Goal: Task Accomplishment & Management: Manage account settings

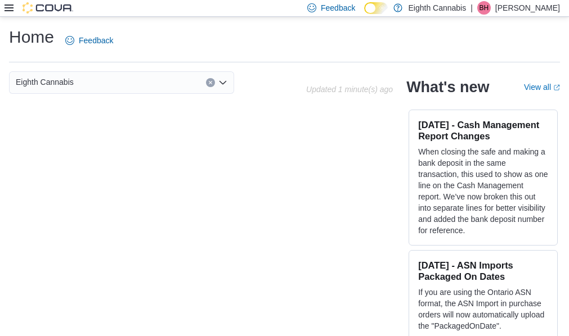
click at [8, 7] on icon at bounding box center [9, 7] width 9 height 9
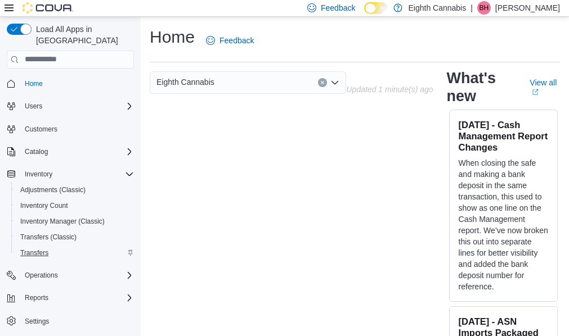
click at [39, 249] on span "Transfers" at bounding box center [34, 253] width 28 height 9
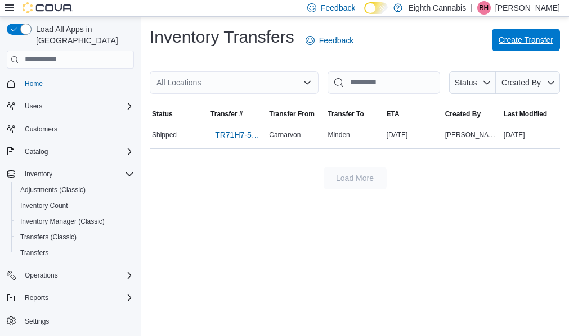
click at [518, 44] on span "Create Transfer" at bounding box center [525, 39] width 55 height 11
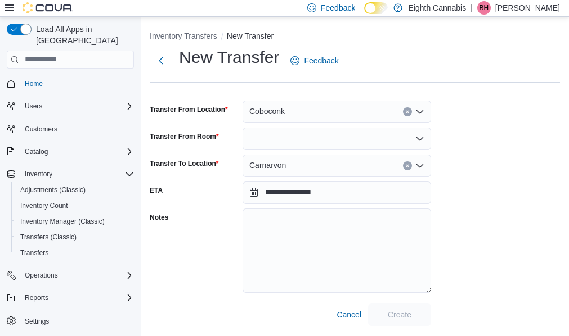
click at [321, 116] on div "Coboconk" at bounding box center [336, 112] width 188 height 23
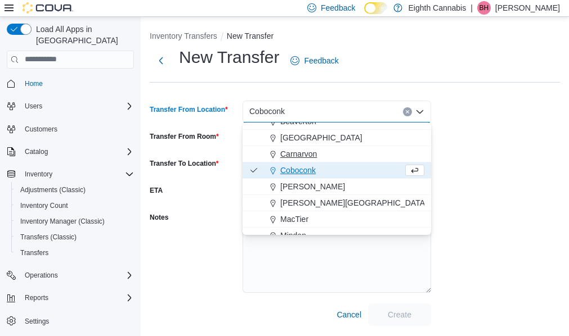
scroll to position [46, 0]
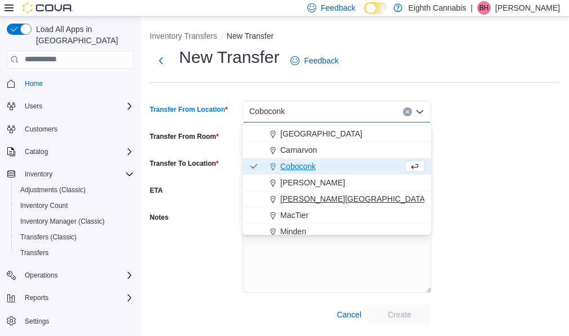
click at [304, 195] on span "[PERSON_NAME][GEOGRAPHIC_DATA]" at bounding box center [353, 199] width 147 height 11
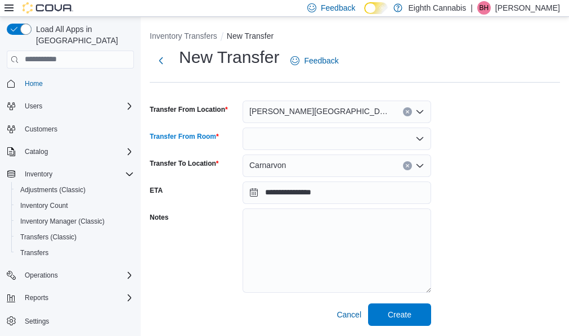
click at [268, 137] on div at bounding box center [336, 139] width 188 height 23
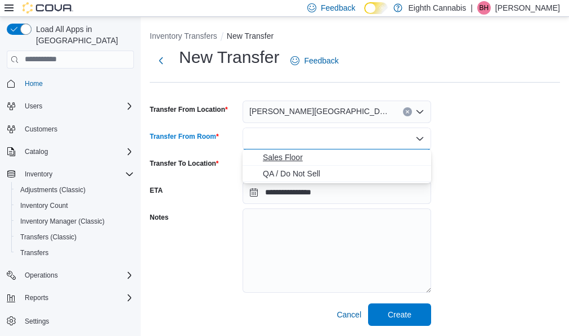
click at [269, 164] on button "Sales Floor" at bounding box center [336, 158] width 188 height 16
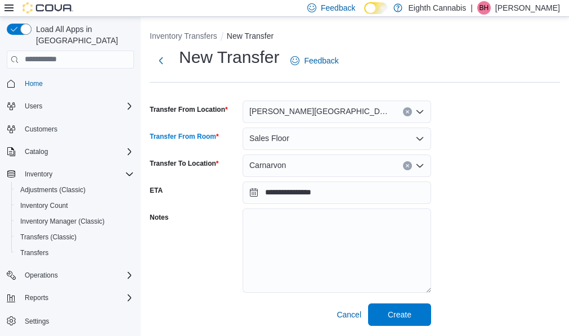
click at [273, 172] on div "Carnarvon" at bounding box center [336, 166] width 188 height 23
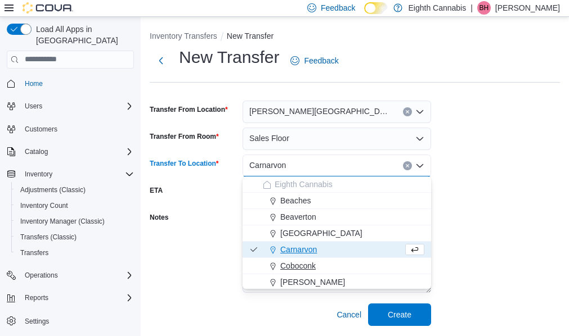
click at [289, 263] on span "Coboconk" at bounding box center [297, 265] width 35 height 11
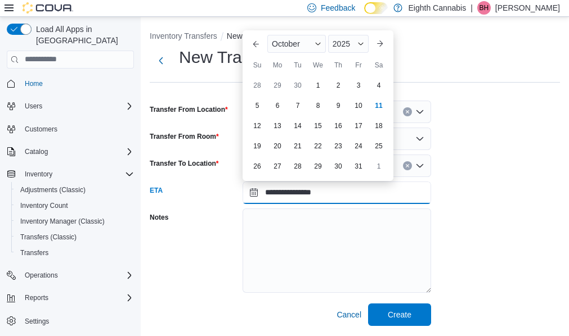
click at [251, 192] on input "**********" at bounding box center [336, 193] width 188 height 23
click at [379, 102] on div "11" at bounding box center [378, 106] width 20 height 20
type input "**********"
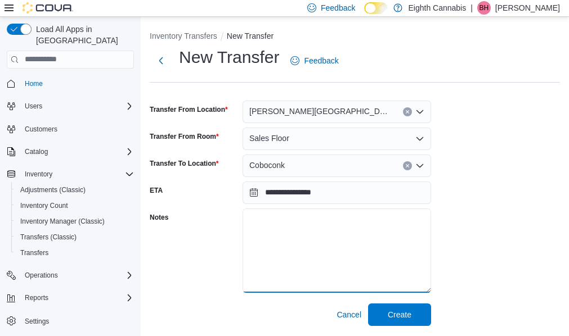
click at [286, 221] on textarea "Notes" at bounding box center [336, 251] width 188 height 84
type textarea "**********"
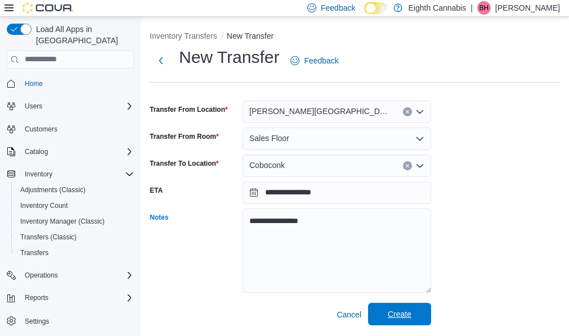
click at [406, 315] on span "Create" at bounding box center [400, 314] width 24 height 11
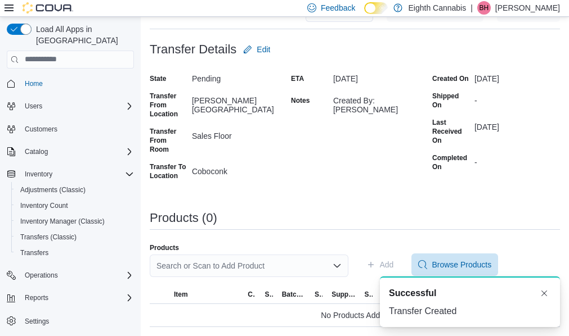
scroll to position [84, 0]
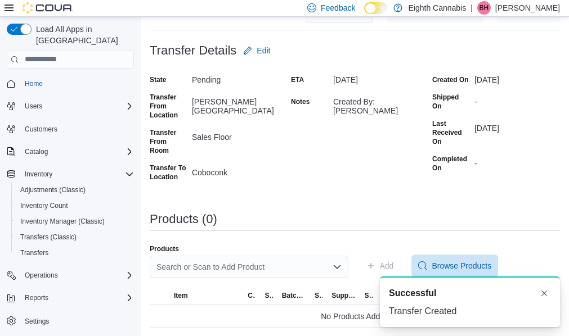
click at [250, 265] on div "Search or Scan to Add Product" at bounding box center [249, 267] width 199 height 23
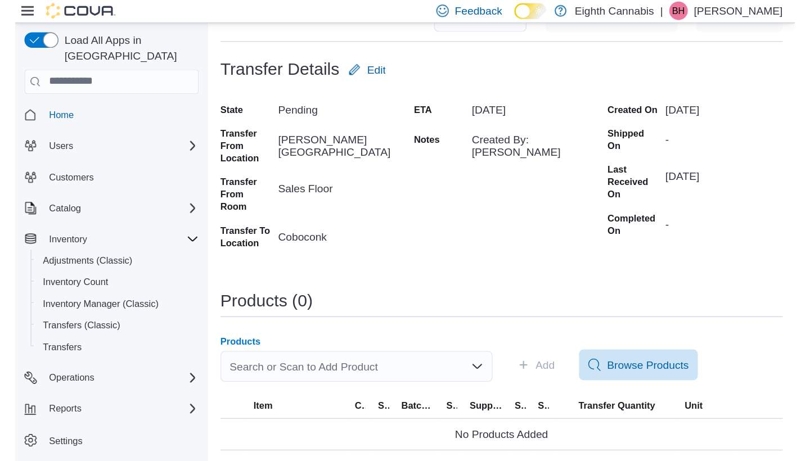
scroll to position [0, 0]
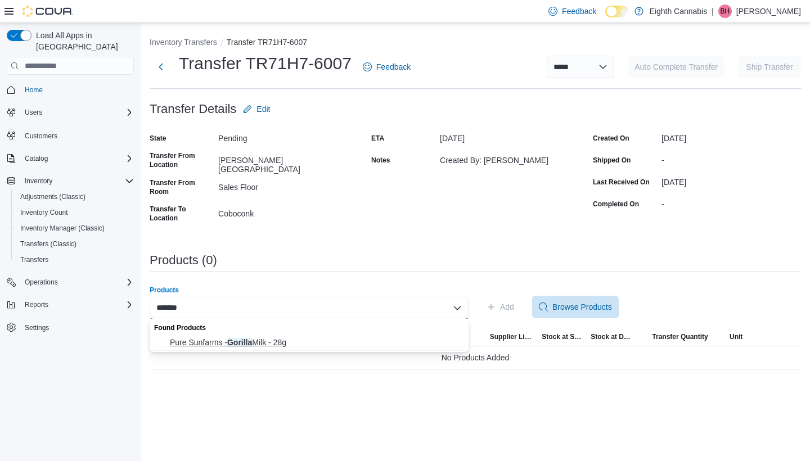
type input "*******"
click at [236, 336] on span "Pure Sunfarms - Gorilla Milk - 28g" at bounding box center [316, 342] width 292 height 11
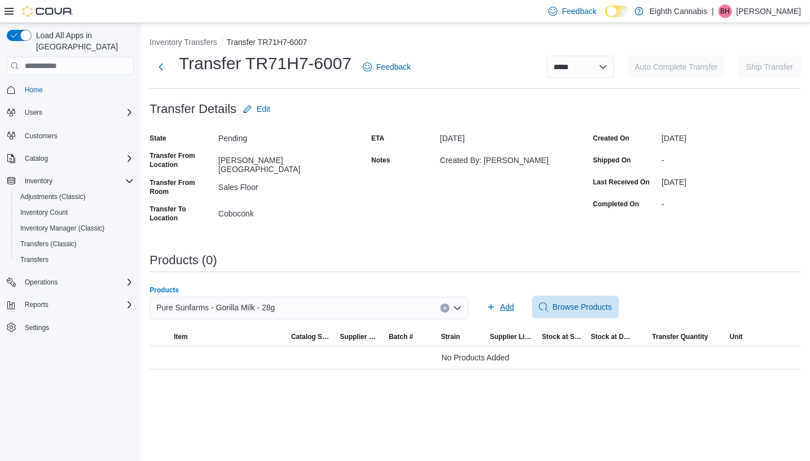
click at [506, 305] on span "Add" at bounding box center [507, 307] width 14 height 11
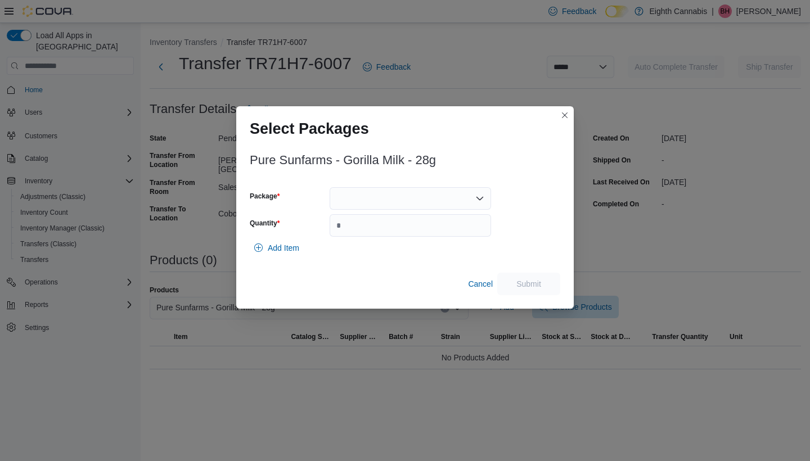
click at [428, 184] on div "Pure Sunfarms - Gorilla Milk - 28g Package Quantity Add Item Cancel Submit" at bounding box center [405, 221] width 311 height 149
click at [408, 204] on div at bounding box center [410, 198] width 161 height 23
click at [389, 228] on span "00008646" at bounding box center [417, 233] width 134 height 11
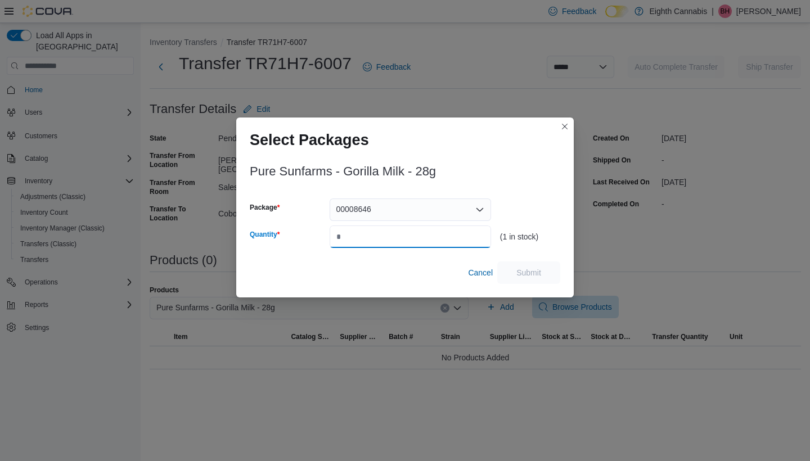
click at [380, 235] on input "Quantity" at bounding box center [410, 237] width 161 height 23
type input "*"
click at [557, 270] on button "Submit" at bounding box center [528, 272] width 63 height 23
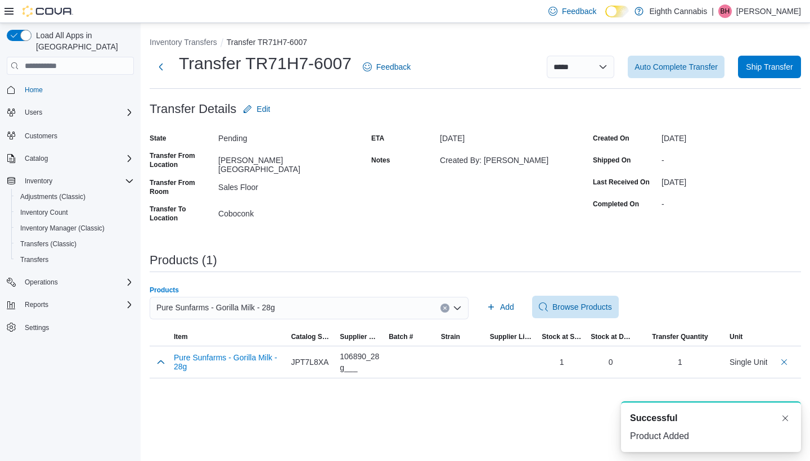
click at [441, 303] on div "Pure Sunfarms - Gorilla Milk - 28g" at bounding box center [309, 308] width 319 height 23
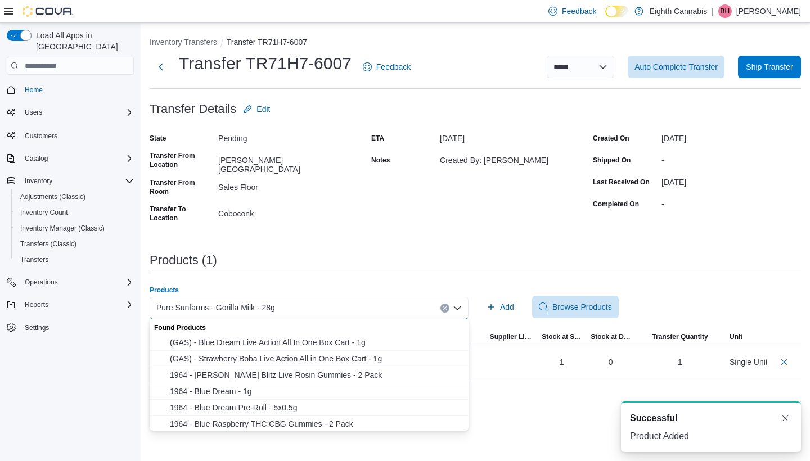
click at [443, 304] on button "Clear input" at bounding box center [444, 308] width 9 height 9
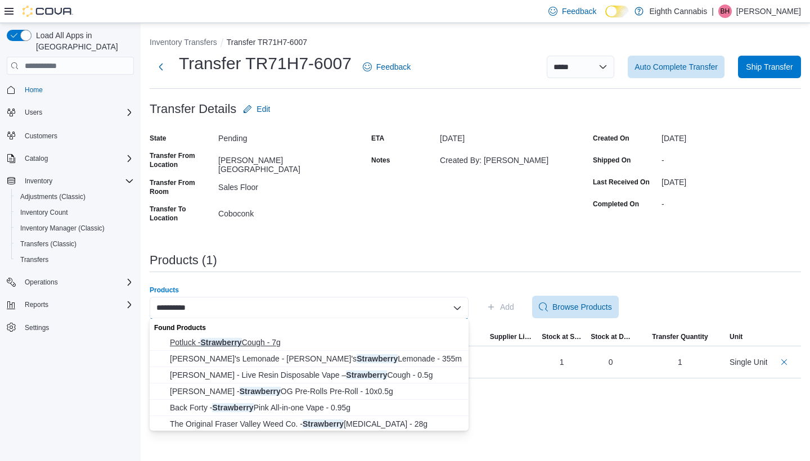
type input "**********"
click at [327, 336] on span "Potluck - Strawberry Cough - 7g" at bounding box center [316, 342] width 292 height 11
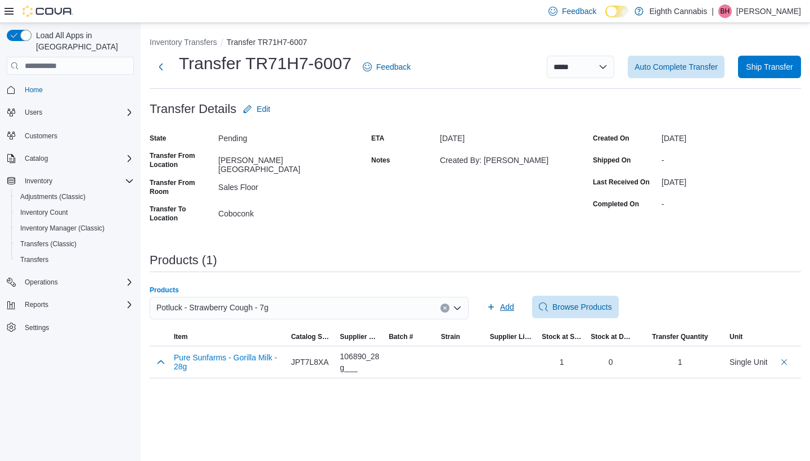
click at [502, 309] on span "Add" at bounding box center [507, 307] width 14 height 11
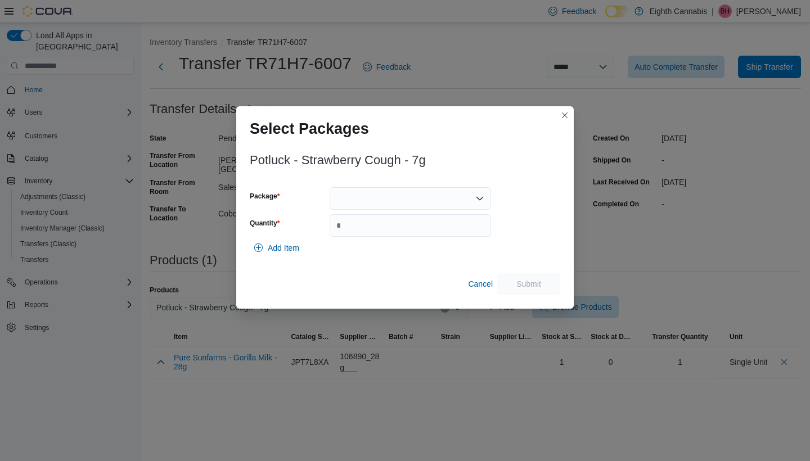
click at [452, 183] on div "Potluck - Strawberry Cough - 7g Package Quantity Add Item Cancel Submit" at bounding box center [405, 221] width 311 height 149
click at [451, 192] on div at bounding box center [410, 198] width 161 height 23
click at [405, 238] on span "SBC1025" at bounding box center [417, 233] width 134 height 11
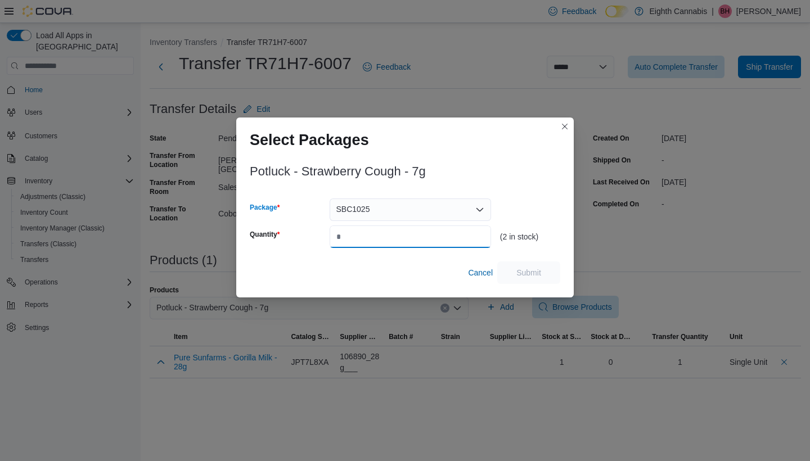
click at [399, 235] on input "Quantity" at bounding box center [410, 237] width 161 height 23
type input "*"
click at [531, 267] on span "Submit" at bounding box center [529, 272] width 50 height 23
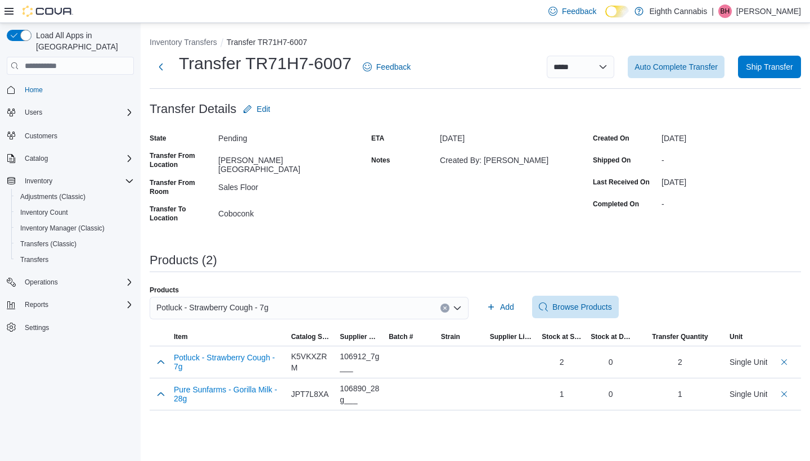
click at [447, 304] on button "Clear input" at bounding box center [444, 308] width 9 height 9
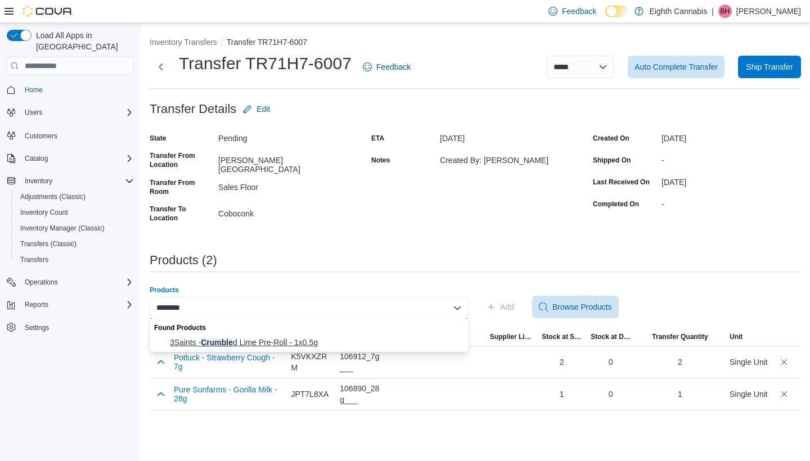
type input "*******"
click at [320, 336] on span "3Saints - Crumble d Lime Pre-Roll - 1x0.5g" at bounding box center [316, 342] width 292 height 11
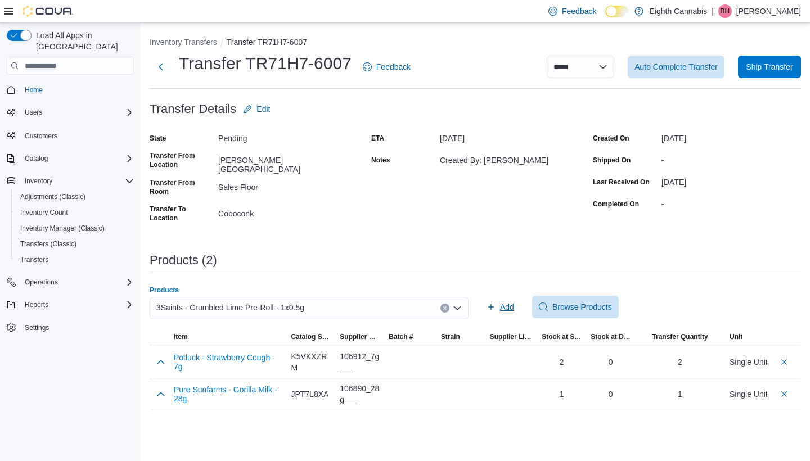
click at [509, 302] on span "Add" at bounding box center [507, 307] width 14 height 11
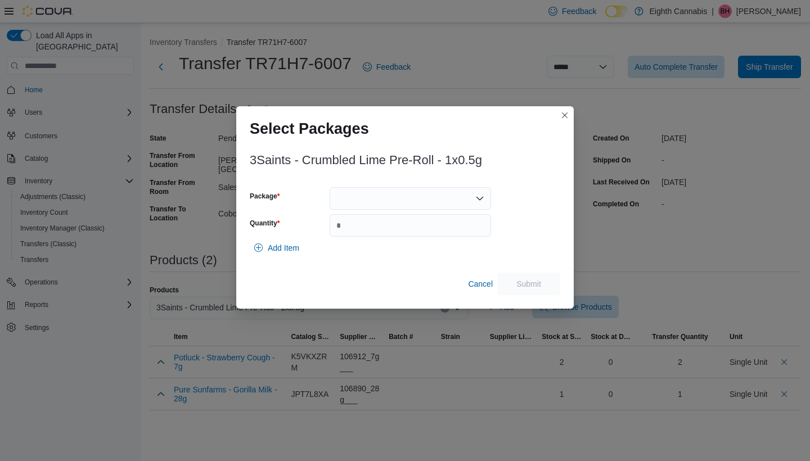
click at [435, 202] on div at bounding box center [410, 198] width 161 height 23
click at [396, 232] on span "BB1G0606" at bounding box center [417, 233] width 134 height 11
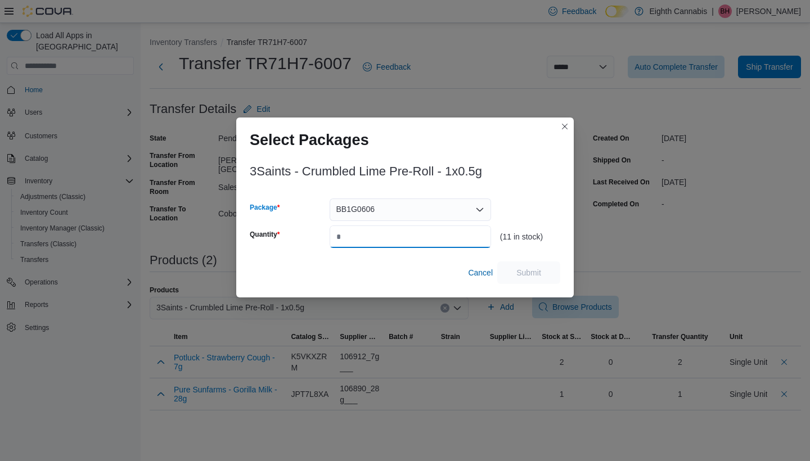
click at [391, 234] on input "Quantity" at bounding box center [410, 237] width 161 height 23
type input "*"
click at [539, 271] on span "Submit" at bounding box center [528, 272] width 25 height 11
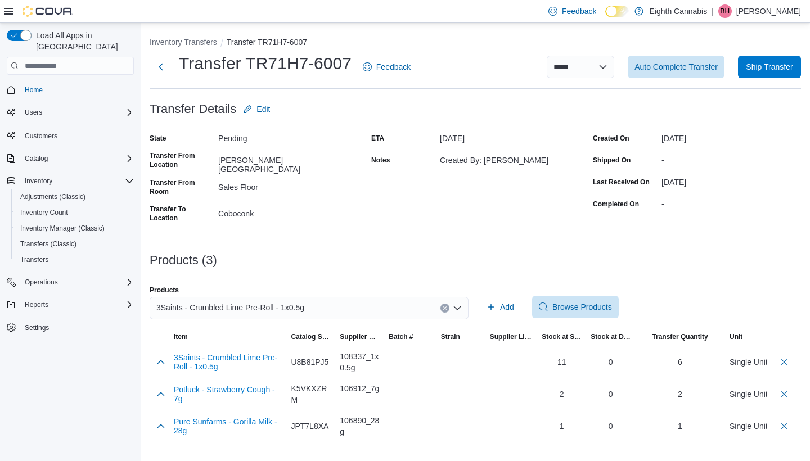
click at [443, 304] on button "Clear input" at bounding box center [444, 308] width 9 height 9
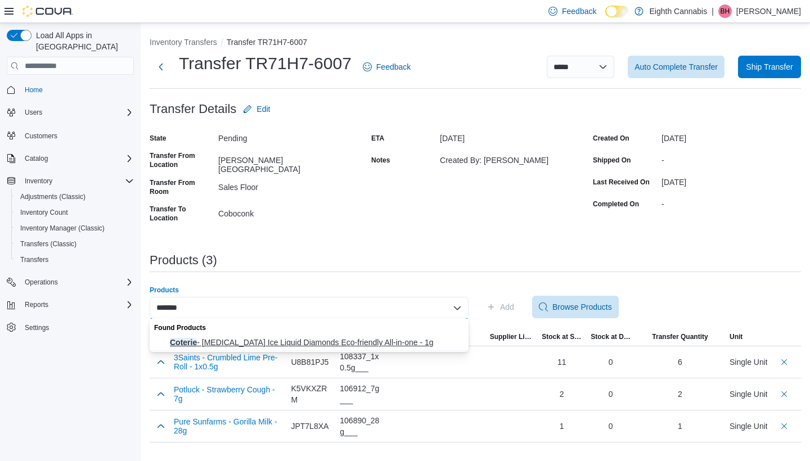
type input "*******"
click at [365, 336] on span "Coterie - [MEDICAL_DATA] Ice Liquid Diamonds Eco-friendly All-in-one - 1g" at bounding box center [316, 342] width 292 height 11
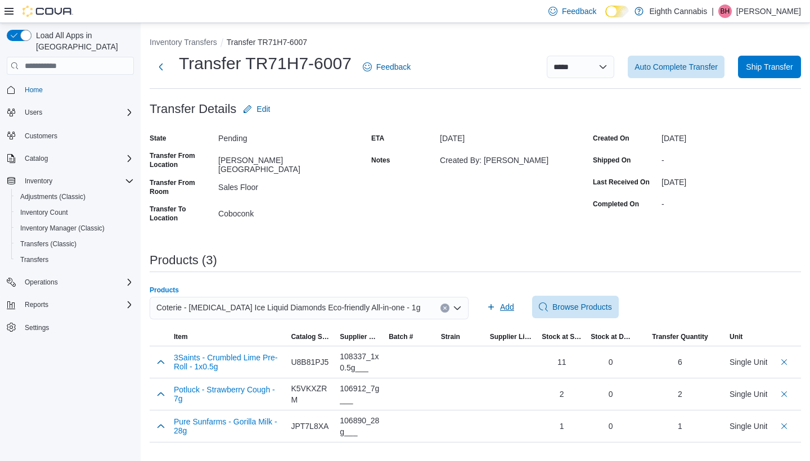
click at [505, 307] on span "Add" at bounding box center [507, 307] width 14 height 11
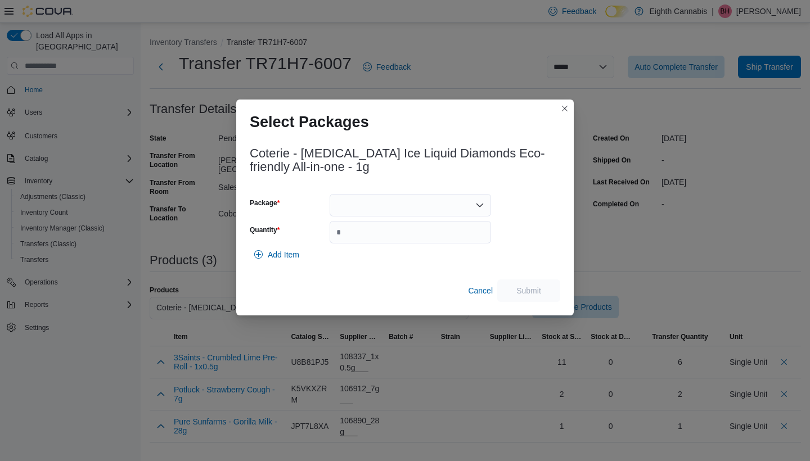
click at [469, 199] on div at bounding box center [410, 205] width 161 height 23
click at [410, 239] on span "L25177A" at bounding box center [417, 240] width 134 height 11
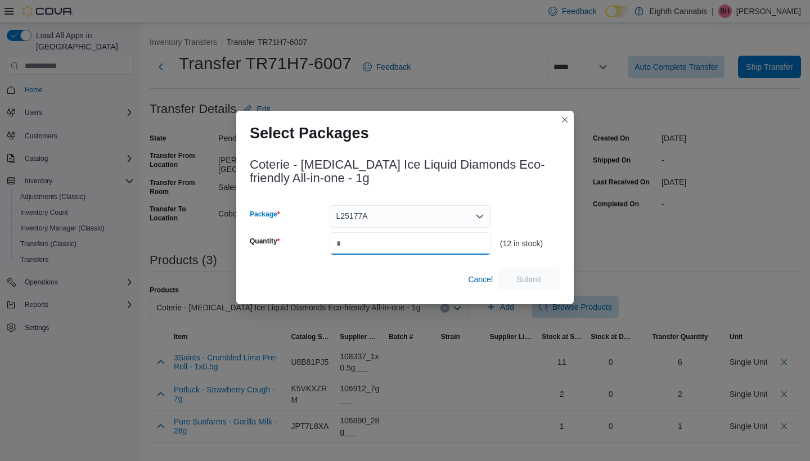
click at [392, 245] on input "Quantity" at bounding box center [410, 243] width 161 height 23
type input "*"
click at [532, 277] on span "Submit" at bounding box center [528, 278] width 25 height 11
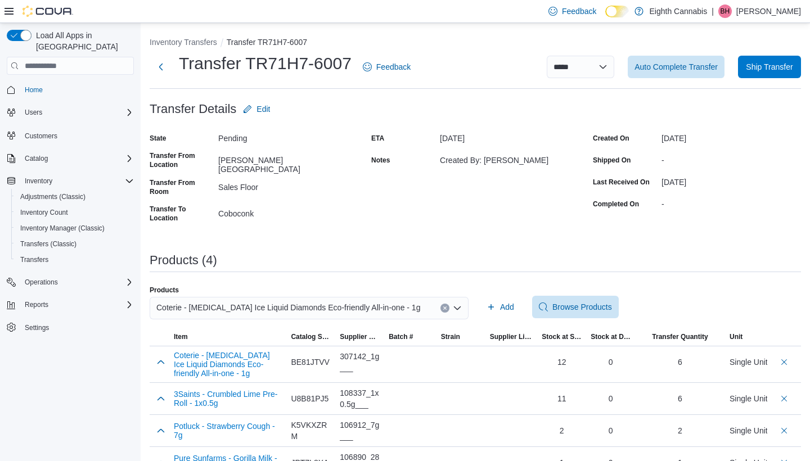
click at [446, 308] on icon "Clear input" at bounding box center [444, 308] width 3 height 3
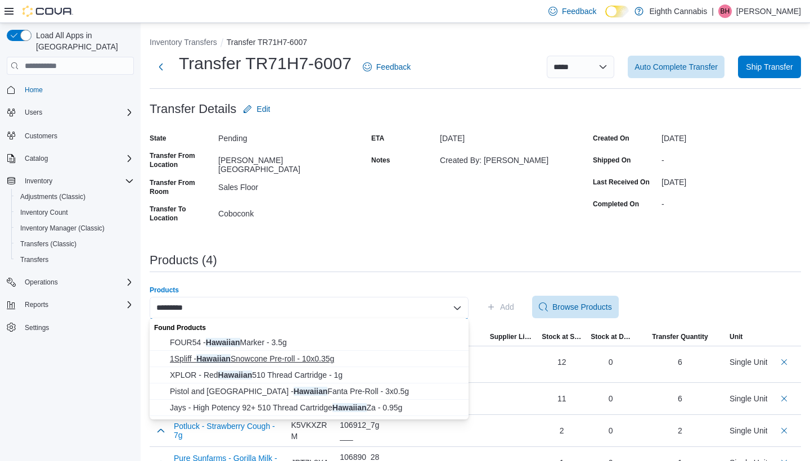
type input "********"
click at [276, 336] on span "1Spliff - Hawaiian Snowcone Pre-roll - 10x0.35g" at bounding box center [316, 358] width 292 height 11
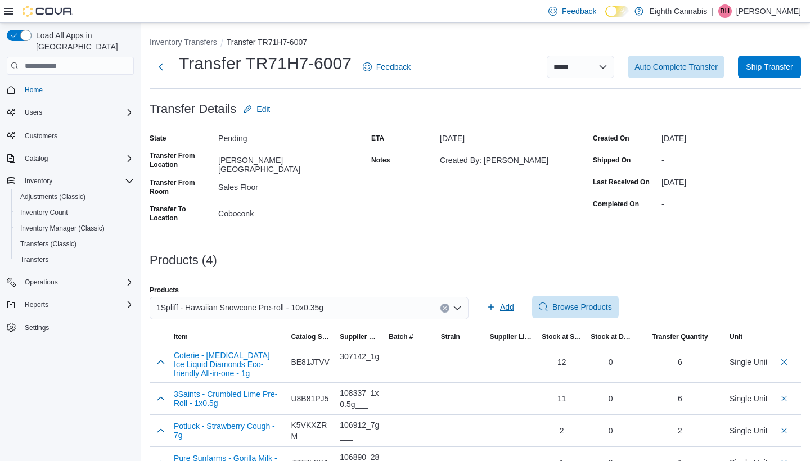
click at [501, 311] on span "Add" at bounding box center [507, 307] width 14 height 11
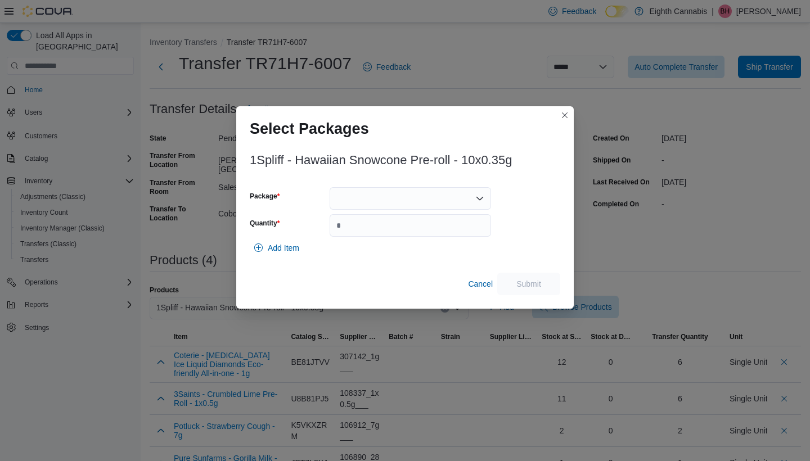
click at [416, 191] on div at bounding box center [410, 198] width 161 height 23
click at [395, 225] on div "Packages In Stock" at bounding box center [410, 218] width 161 height 16
click at [371, 232] on span "HS201780" at bounding box center [417, 233] width 134 height 11
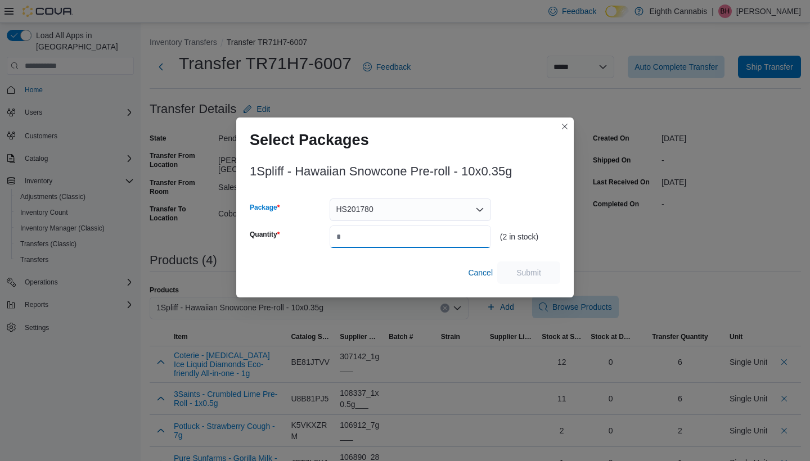
click at [372, 230] on input "Quantity" at bounding box center [410, 237] width 161 height 23
type input "*"
click at [539, 272] on span "Submit" at bounding box center [528, 272] width 25 height 11
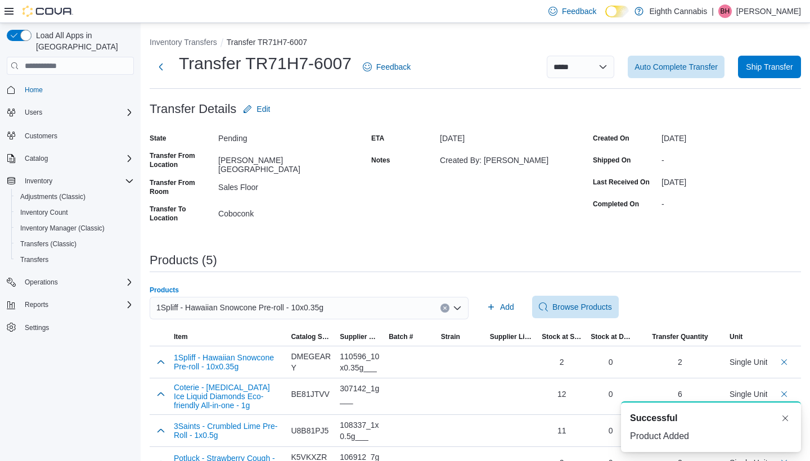
click at [439, 307] on div "1Spliff - Hawaiian Snowcone Pre-roll - 10x0.35g" at bounding box center [309, 308] width 319 height 23
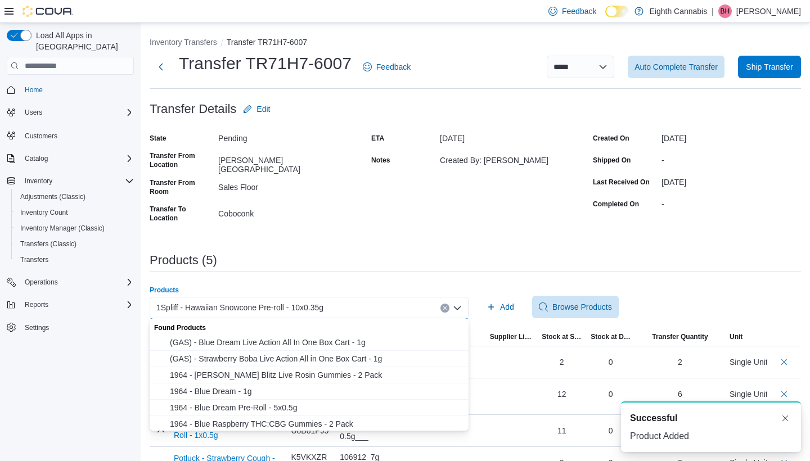
click at [444, 307] on icon "Clear input" at bounding box center [445, 308] width 5 height 5
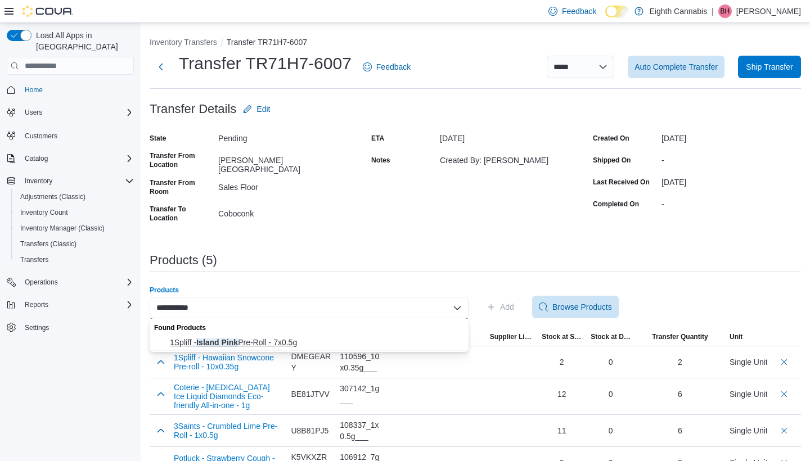
type input "**********"
click at [311, 336] on span "1Spliff - Island Pink Pre-Roll - 7x0.5g" at bounding box center [316, 342] width 292 height 11
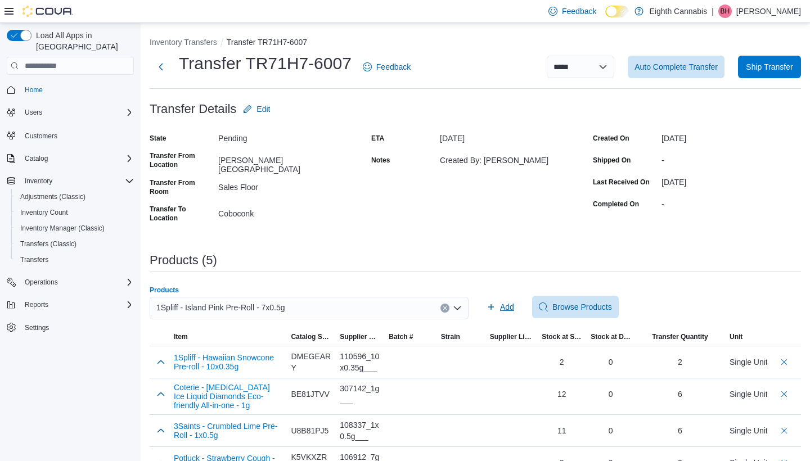
click at [499, 303] on span "Add" at bounding box center [501, 307] width 28 height 23
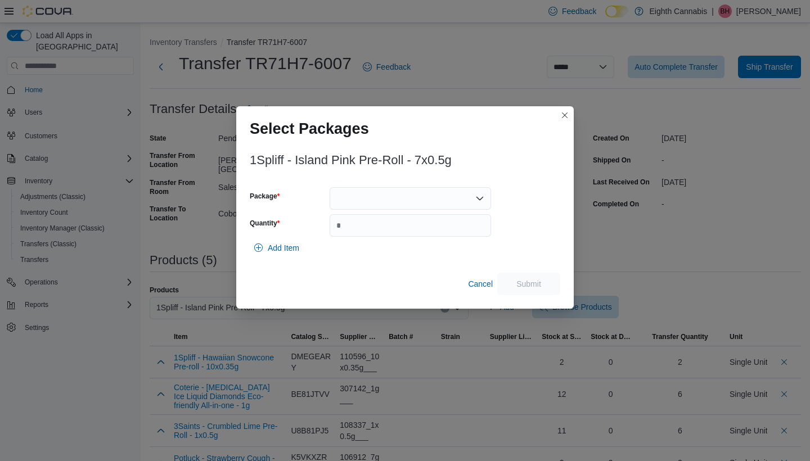
click at [403, 194] on div at bounding box center [410, 198] width 161 height 23
click at [356, 234] on span "IP205279" at bounding box center [417, 233] width 134 height 11
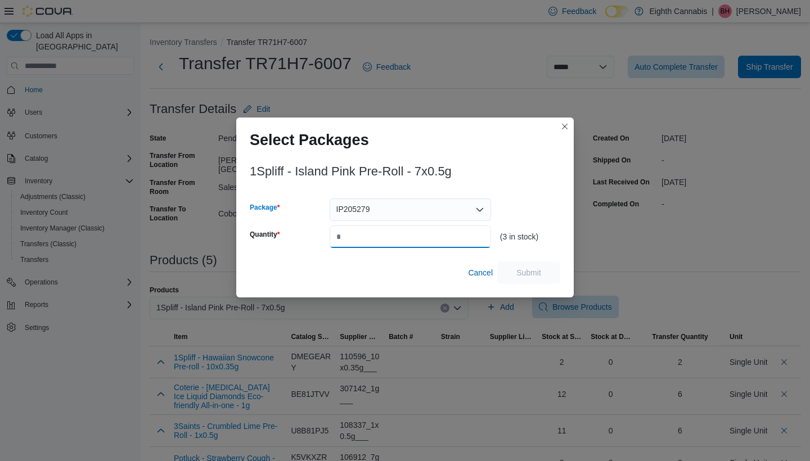
click at [372, 235] on input "Quantity" at bounding box center [410, 237] width 161 height 23
type input "*"
click at [539, 275] on span "Submit" at bounding box center [528, 272] width 25 height 11
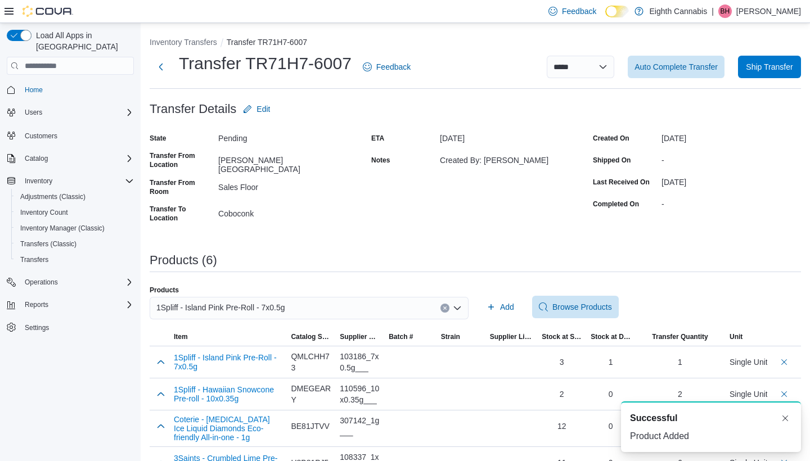
click at [447, 307] on icon "Clear input" at bounding box center [445, 308] width 5 height 5
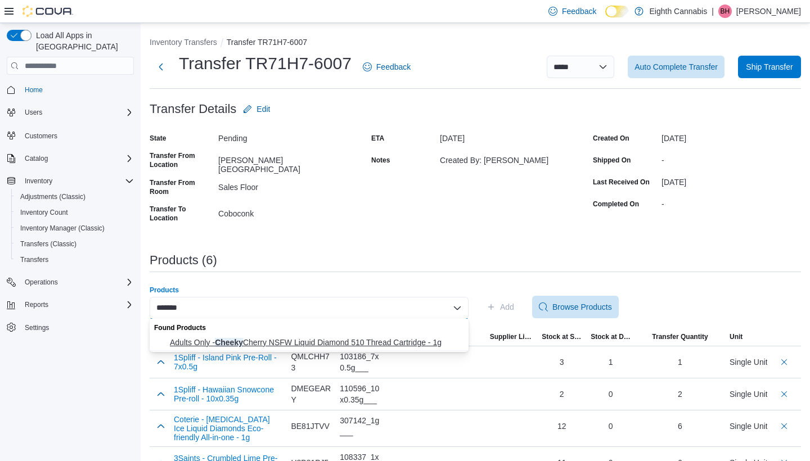
type input "******"
click at [281, 336] on span "Adults Only - Cheeky Cherry NSFW Liquid Diamond 510 Thread Cartridge - 1g" at bounding box center [316, 342] width 292 height 11
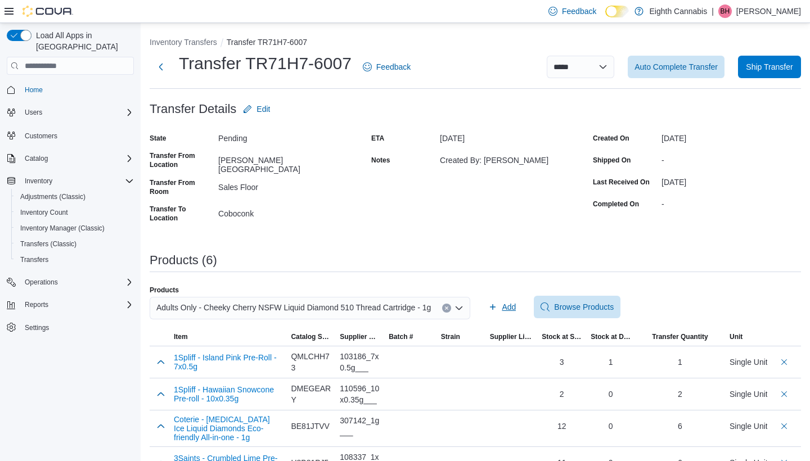
click at [516, 303] on span "Add" at bounding box center [509, 307] width 14 height 11
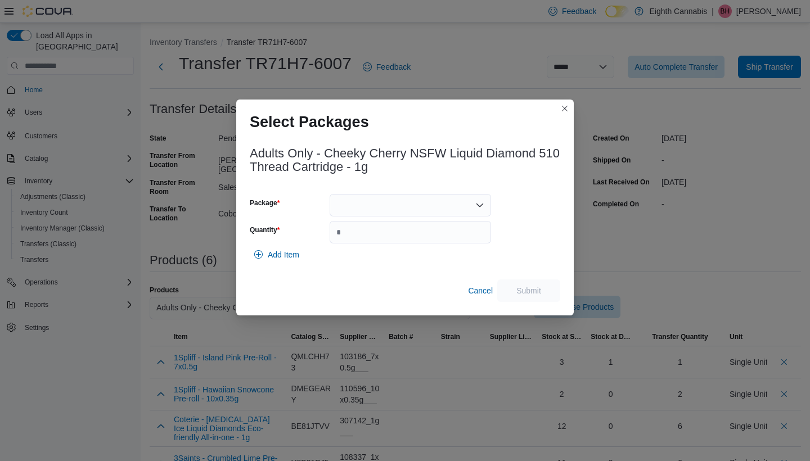
click at [465, 208] on div at bounding box center [410, 205] width 161 height 23
click at [425, 240] on span "EAG819B" at bounding box center [417, 240] width 134 height 11
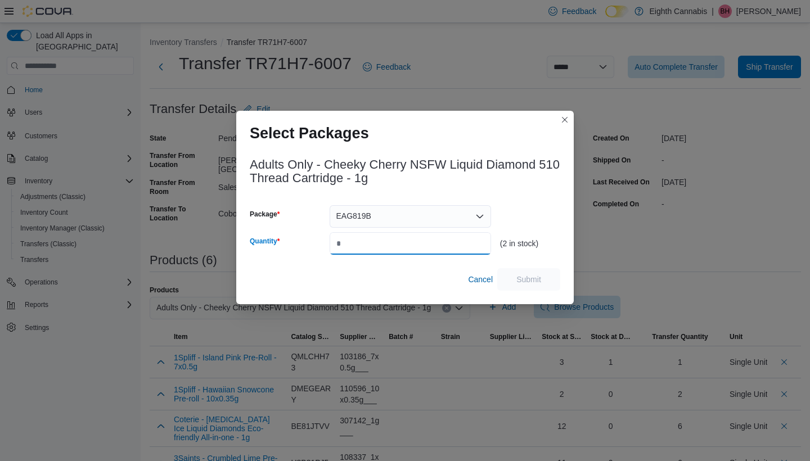
click at [425, 240] on input "Quantity" at bounding box center [410, 243] width 161 height 23
type input "*"
click at [534, 279] on span "Submit" at bounding box center [528, 278] width 25 height 11
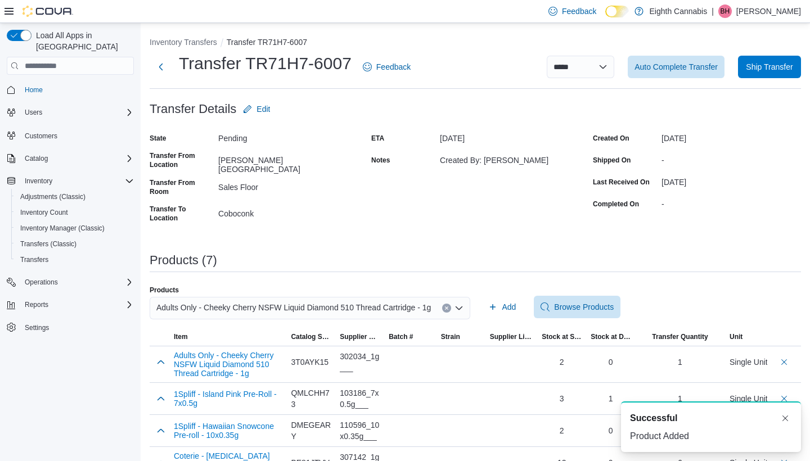
click at [449, 309] on icon "Clear input" at bounding box center [446, 308] width 5 height 5
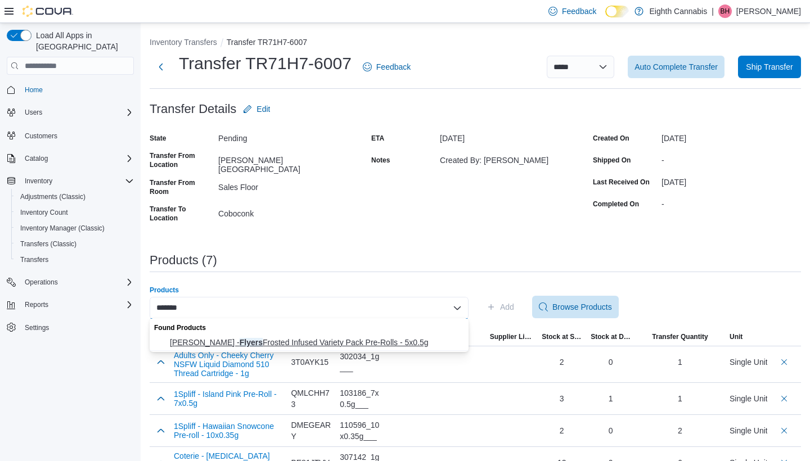
type input "******"
click at [278, 336] on span "[PERSON_NAME] - Flyers Frosted Infused Variety Pack Pre-Rolls - 5x0.5g" at bounding box center [316, 342] width 292 height 11
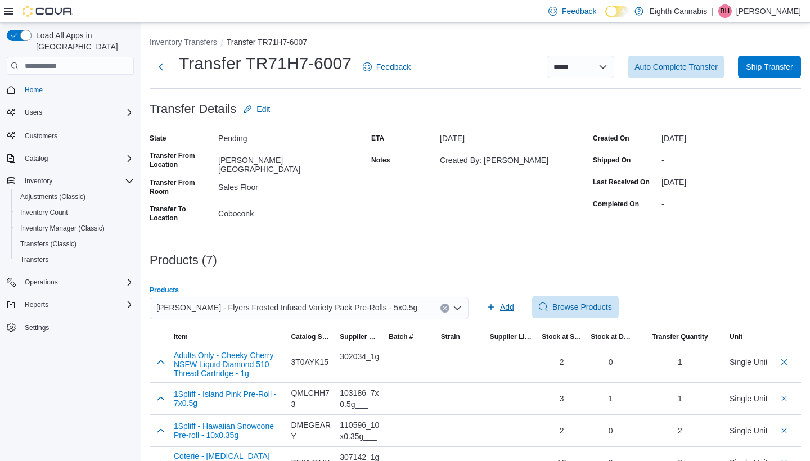
click at [498, 305] on span "Add" at bounding box center [501, 307] width 28 height 23
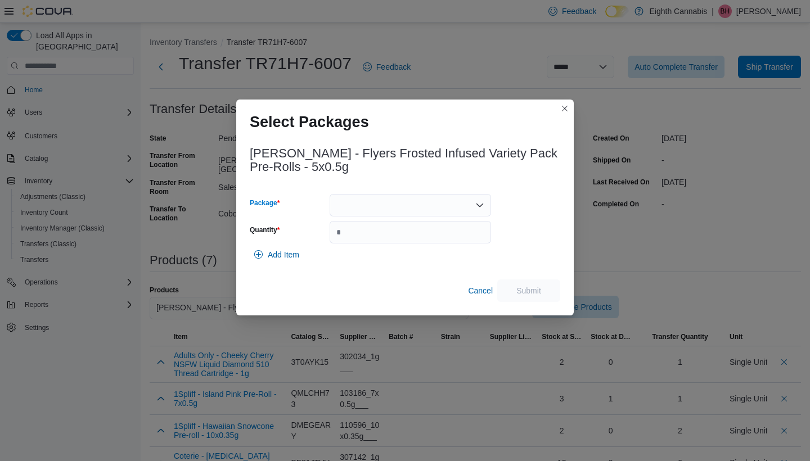
click at [439, 204] on div at bounding box center [410, 205] width 161 height 23
click at [371, 241] on span "2500004117" at bounding box center [417, 240] width 134 height 11
click at [370, 237] on input "Quantity" at bounding box center [410, 232] width 161 height 23
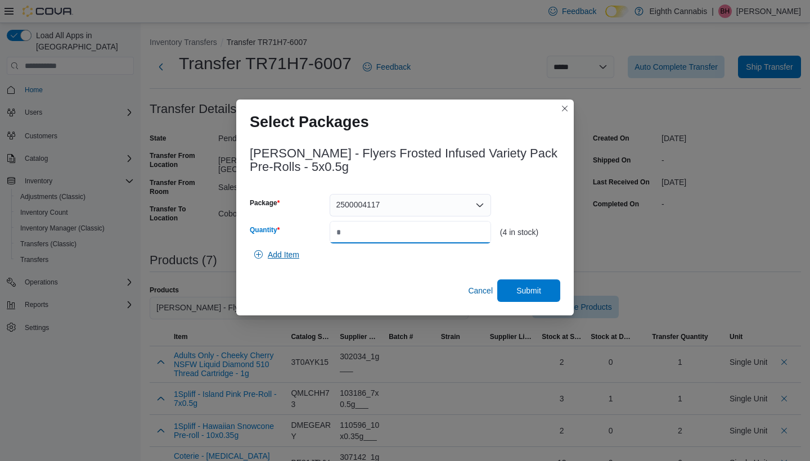
type input "*"
click at [276, 251] on span "Add Item" at bounding box center [284, 254] width 32 height 11
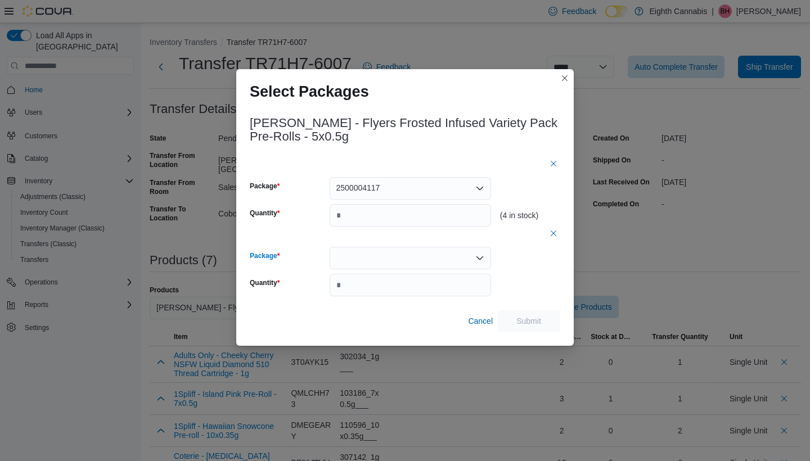
click at [371, 255] on div at bounding box center [410, 258] width 161 height 23
click at [358, 295] on span "2500004211" at bounding box center [417, 293] width 134 height 11
click at [357, 292] on input "*" at bounding box center [410, 285] width 161 height 23
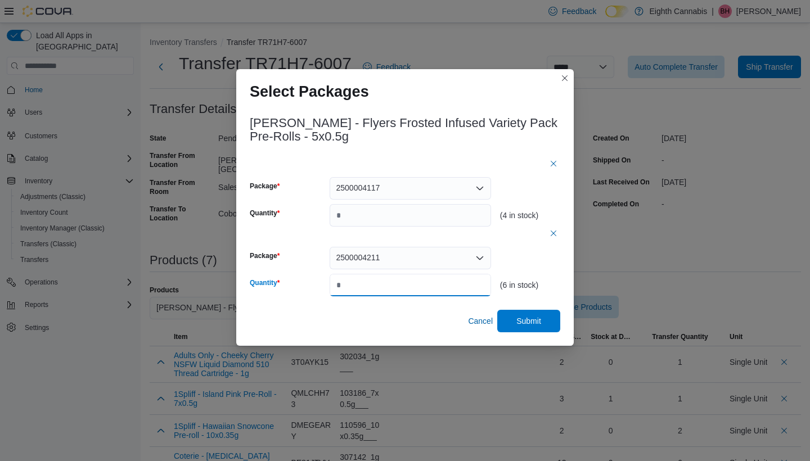
type input "*"
click at [539, 326] on span "Submit" at bounding box center [528, 320] width 25 height 11
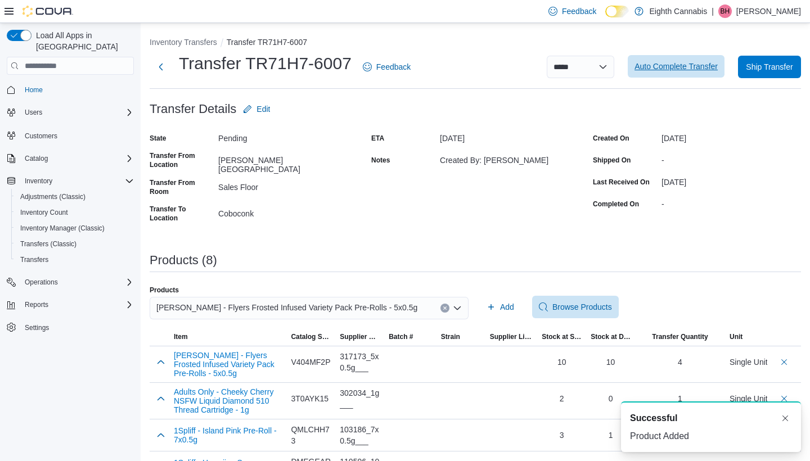
click at [568, 61] on span "Auto Complete Transfer" at bounding box center [676, 66] width 83 height 11
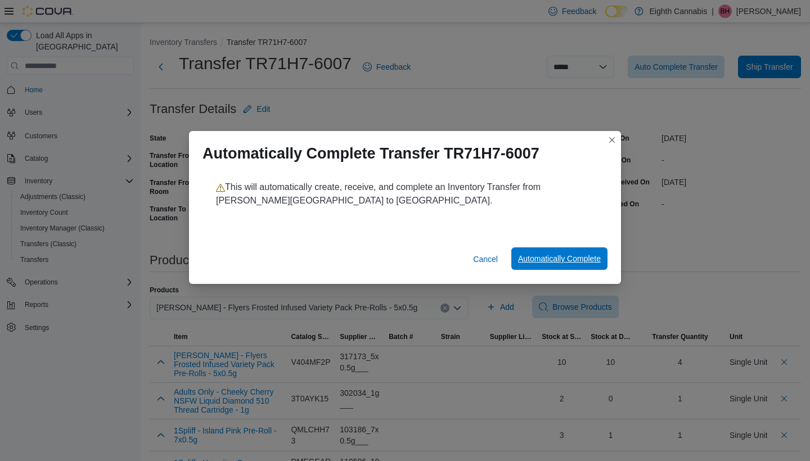
click at [568, 256] on span "Automatically Complete" at bounding box center [559, 258] width 83 height 11
